Goal: Check status: Check status

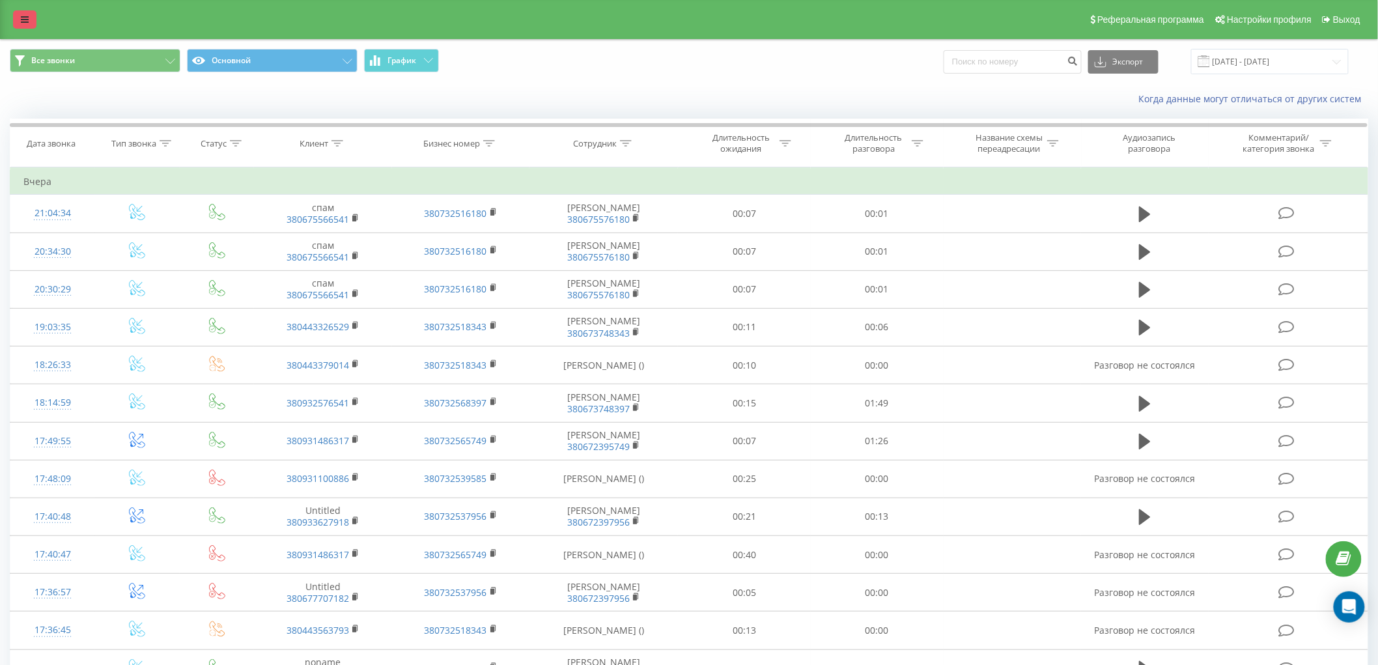
click at [26, 16] on icon at bounding box center [25, 19] width 8 height 9
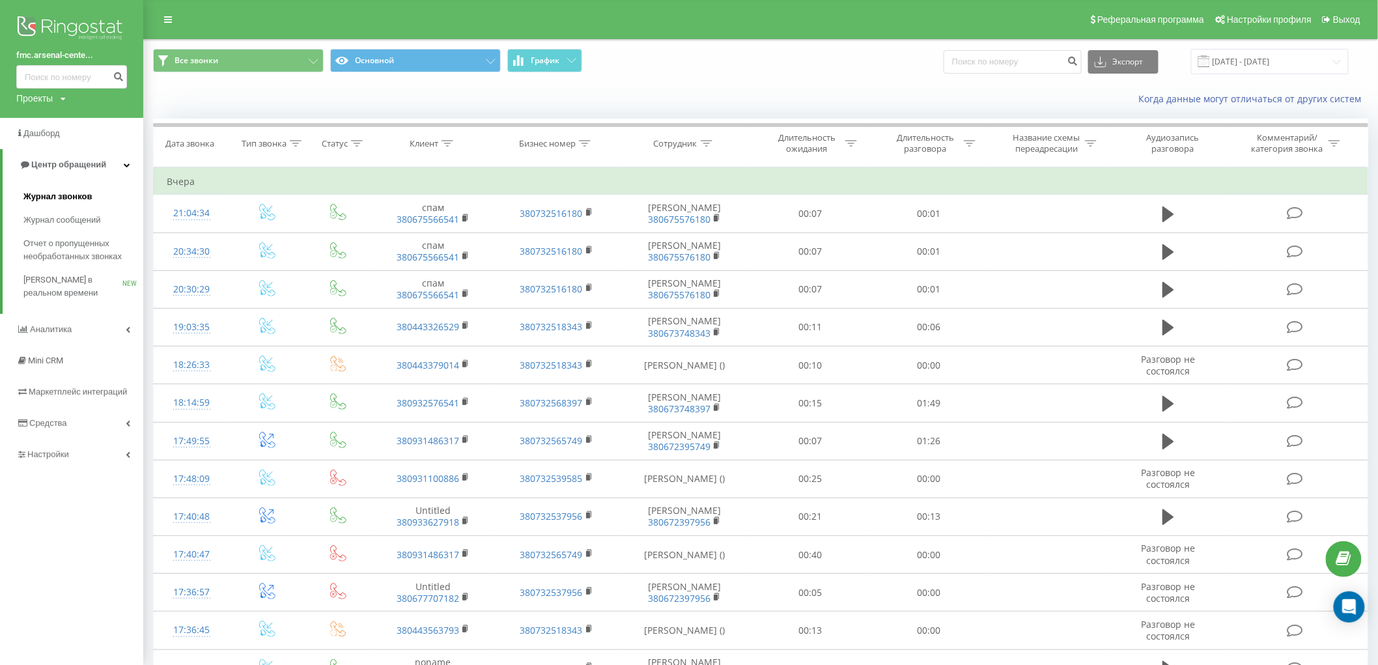
click at [74, 195] on span "Журнал звонков" at bounding box center [57, 196] width 68 height 13
